Goal: Navigation & Orientation: Find specific page/section

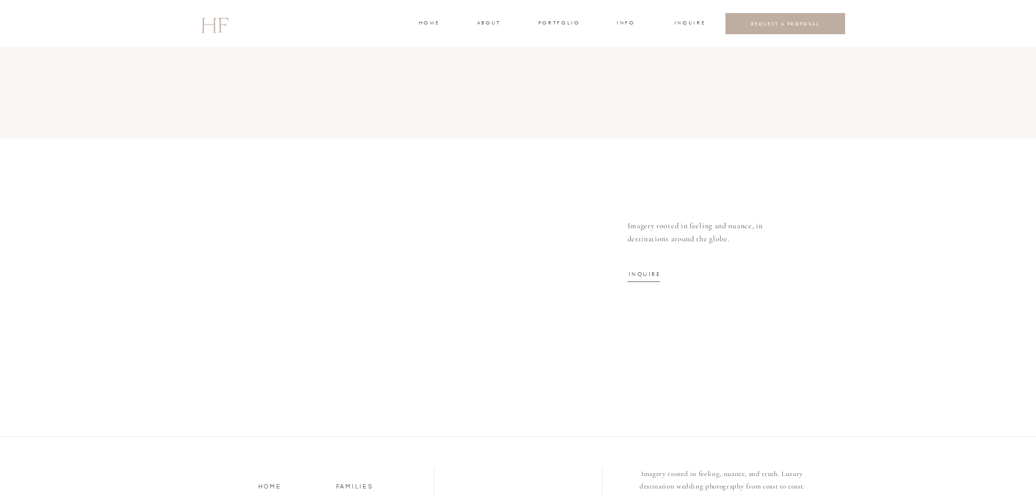
scroll to position [3301, 0]
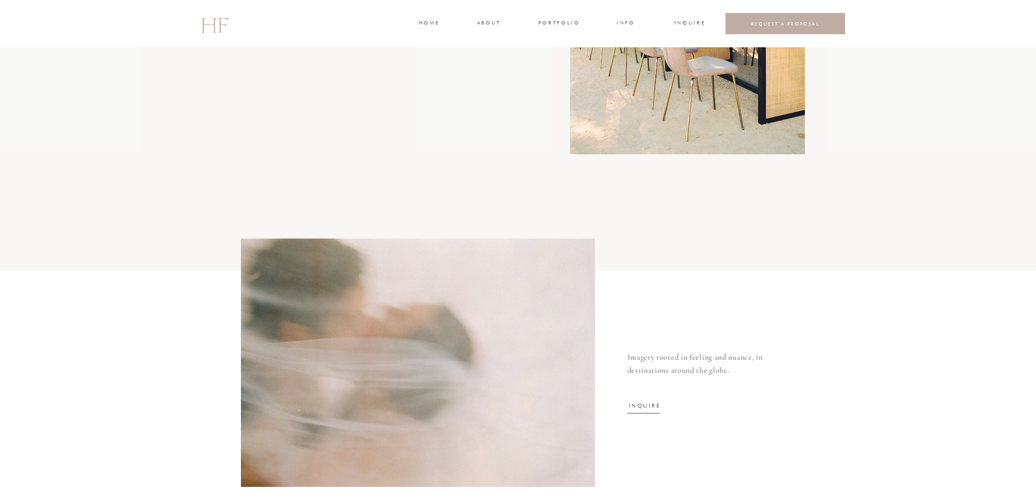
click at [544, 23] on h3 "portfolio" at bounding box center [558, 24] width 41 height 10
click at [555, 47] on h3 "WEDDINGS" at bounding box center [559, 49] width 38 height 10
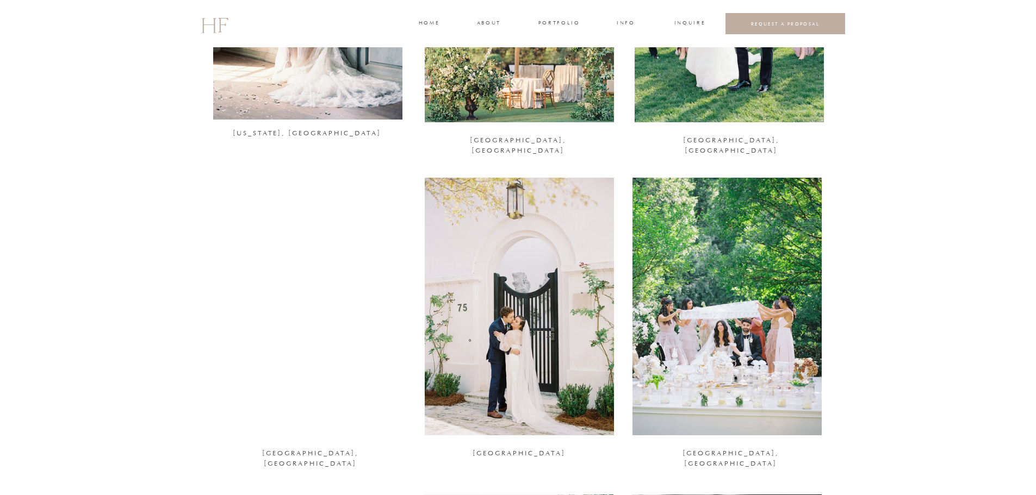
scroll to position [870, 0]
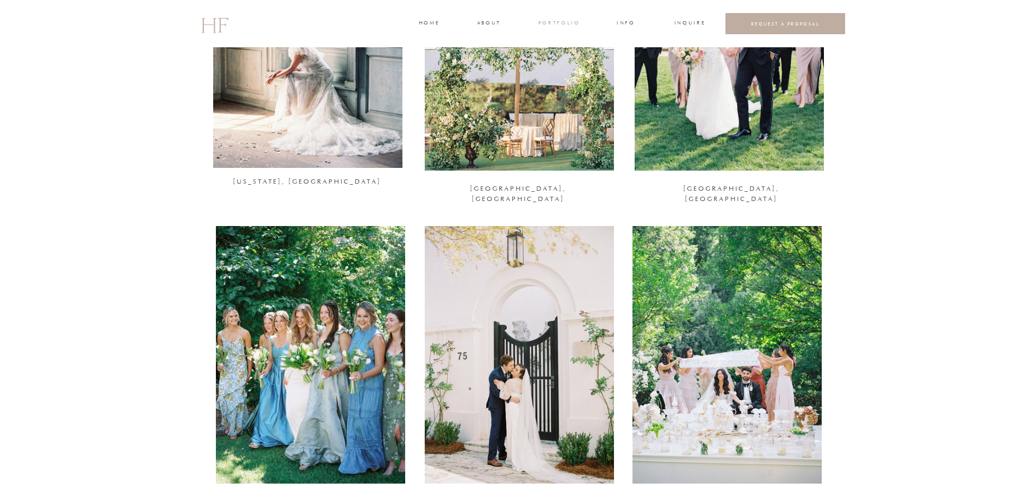
click at [540, 23] on h3 "portfolio" at bounding box center [558, 24] width 41 height 10
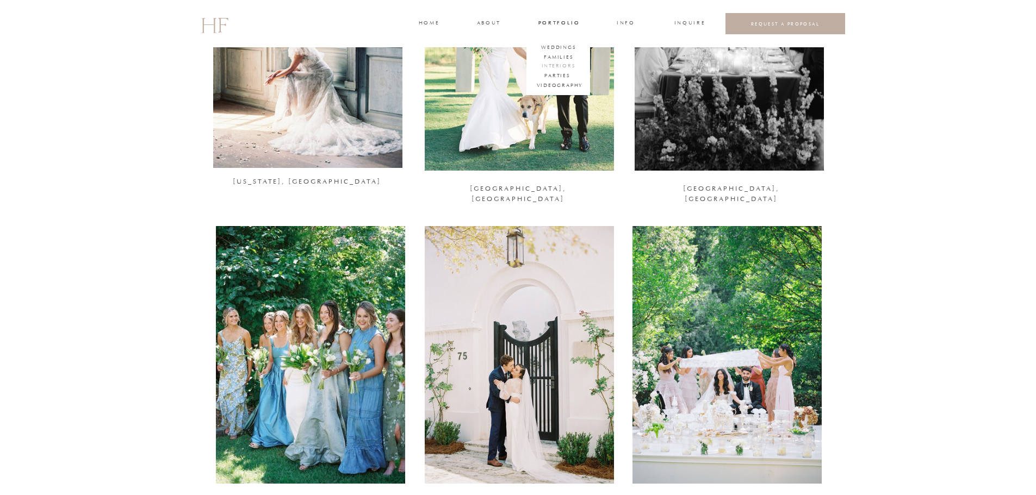
click at [557, 67] on h3 "Interiors" at bounding box center [558, 67] width 33 height 10
